Goal: Transaction & Acquisition: Purchase product/service

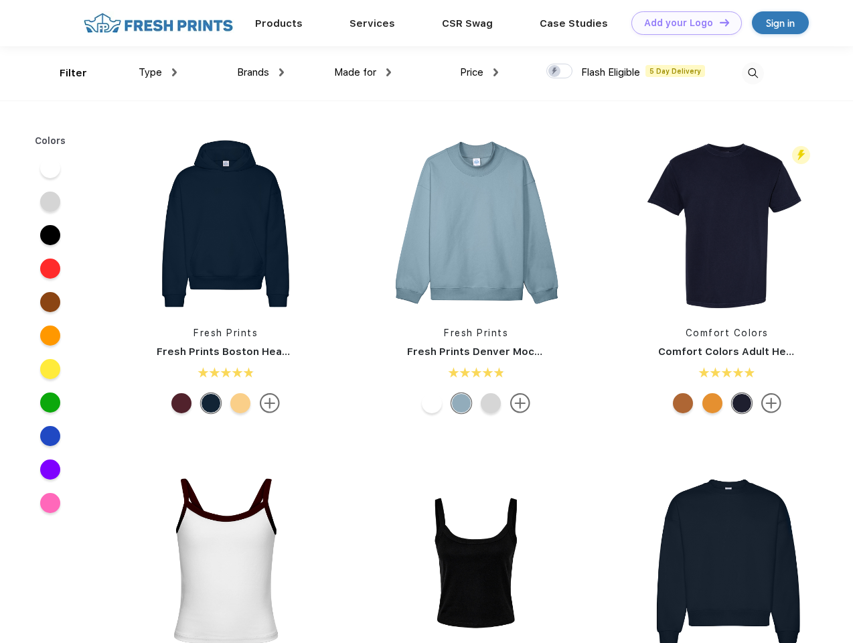
click at [682, 23] on link "Add your Logo Design Tool" at bounding box center [686, 22] width 110 height 23
click at [0, 0] on div "Design Tool" at bounding box center [0, 0] width 0 height 0
click at [719, 22] on link "Add your Logo Design Tool" at bounding box center [686, 22] width 110 height 23
click at [64, 73] on div "Filter" at bounding box center [73, 73] width 27 height 15
click at [158, 72] on span "Type" at bounding box center [150, 72] width 23 height 12
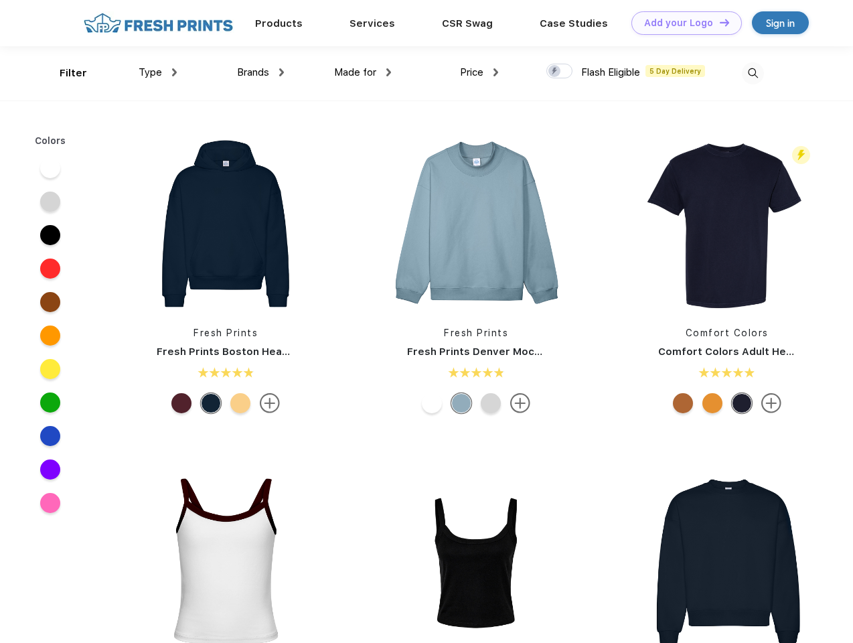
click at [260, 72] on span "Brands" at bounding box center [253, 72] width 32 height 12
click at [363, 72] on span "Made for" at bounding box center [355, 72] width 42 height 12
click at [479, 72] on span "Price" at bounding box center [471, 72] width 23 height 12
click at [560, 72] on div at bounding box center [559, 71] width 26 height 15
click at [555, 72] on input "checkbox" at bounding box center [550, 67] width 9 height 9
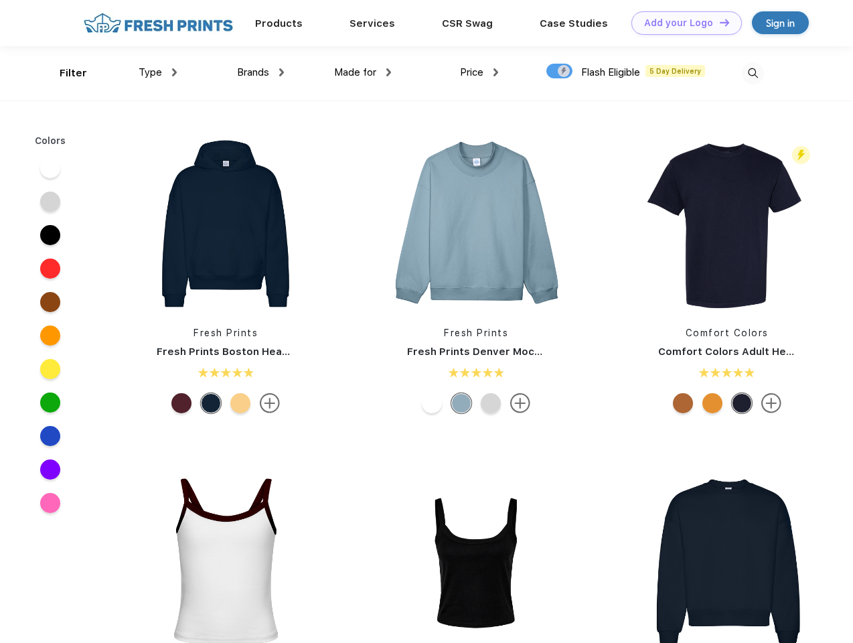
click at [753, 73] on img at bounding box center [753, 73] width 22 height 22
